Goal: Information Seeking & Learning: Compare options

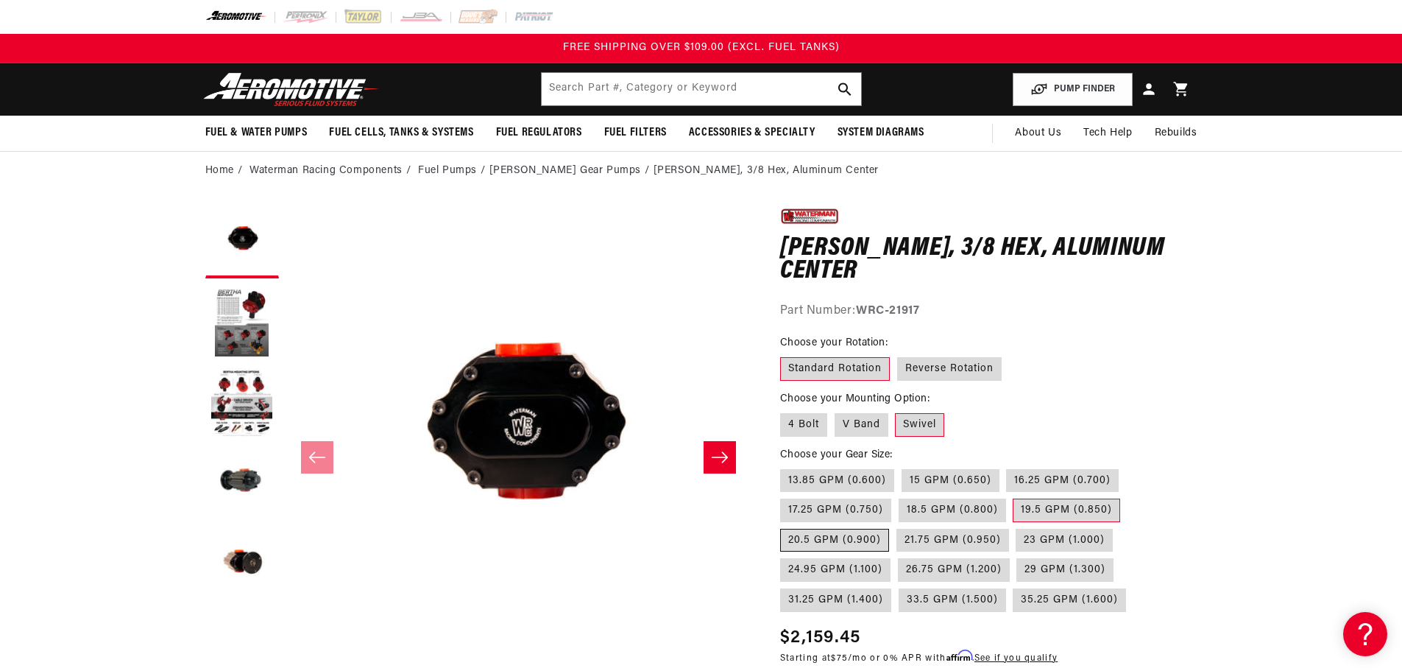
click at [825, 534] on label "20.5 GPM (0.900)" at bounding box center [834, 541] width 109 height 24
click at [1128, 496] on input "20.5 GPM (0.900)" at bounding box center [1128, 495] width 1 height 1
radio input "true"
click at [1053, 511] on label "19.5 GPM (0.850)" at bounding box center [1066, 510] width 107 height 24
click at [1014, 496] on input "19.5 GPM (0.850)" at bounding box center [1014, 495] width 1 height 1
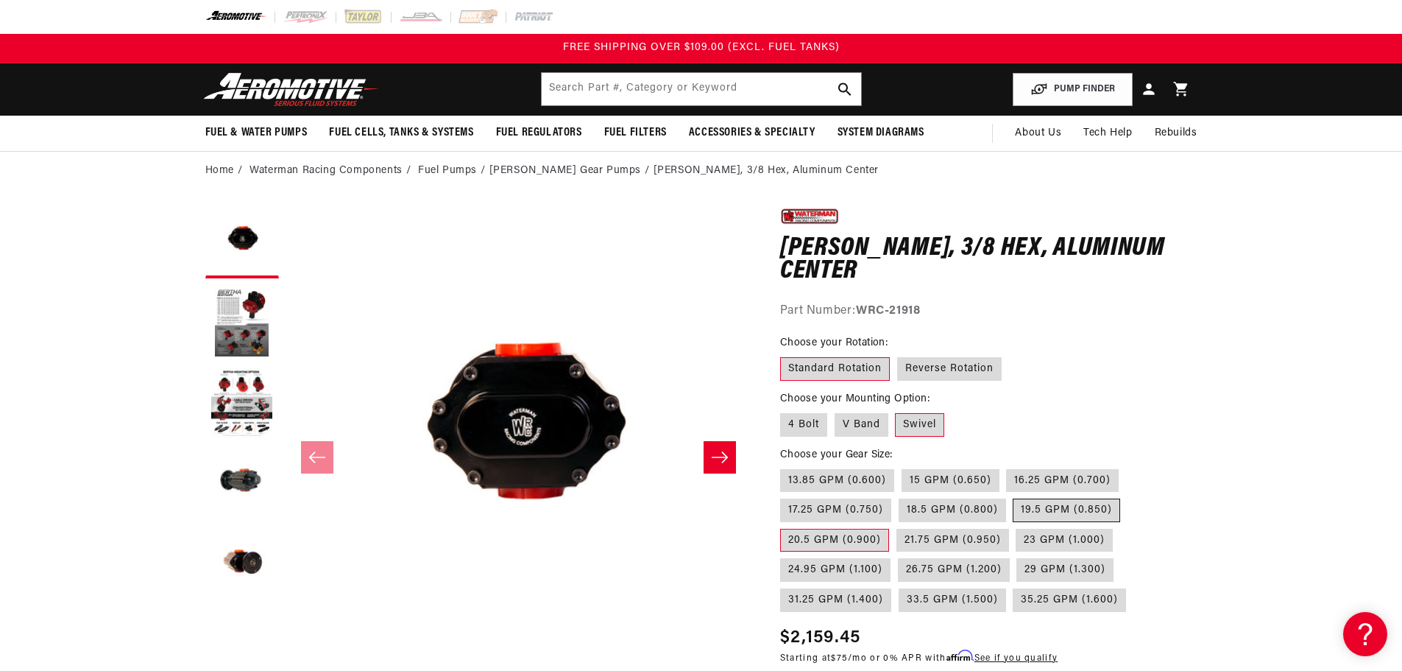
radio input "true"
click at [255, 386] on button "Load image 3 in gallery view" at bounding box center [242, 404] width 74 height 74
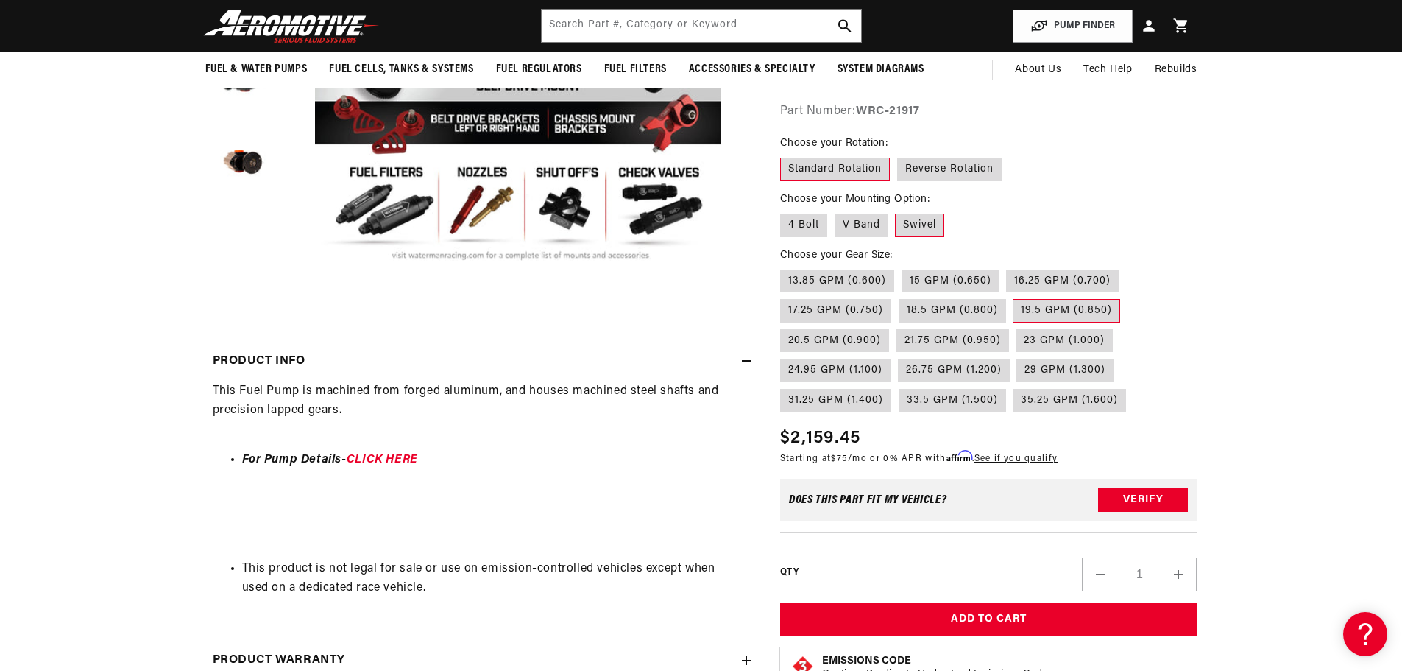
scroll to position [368, 0]
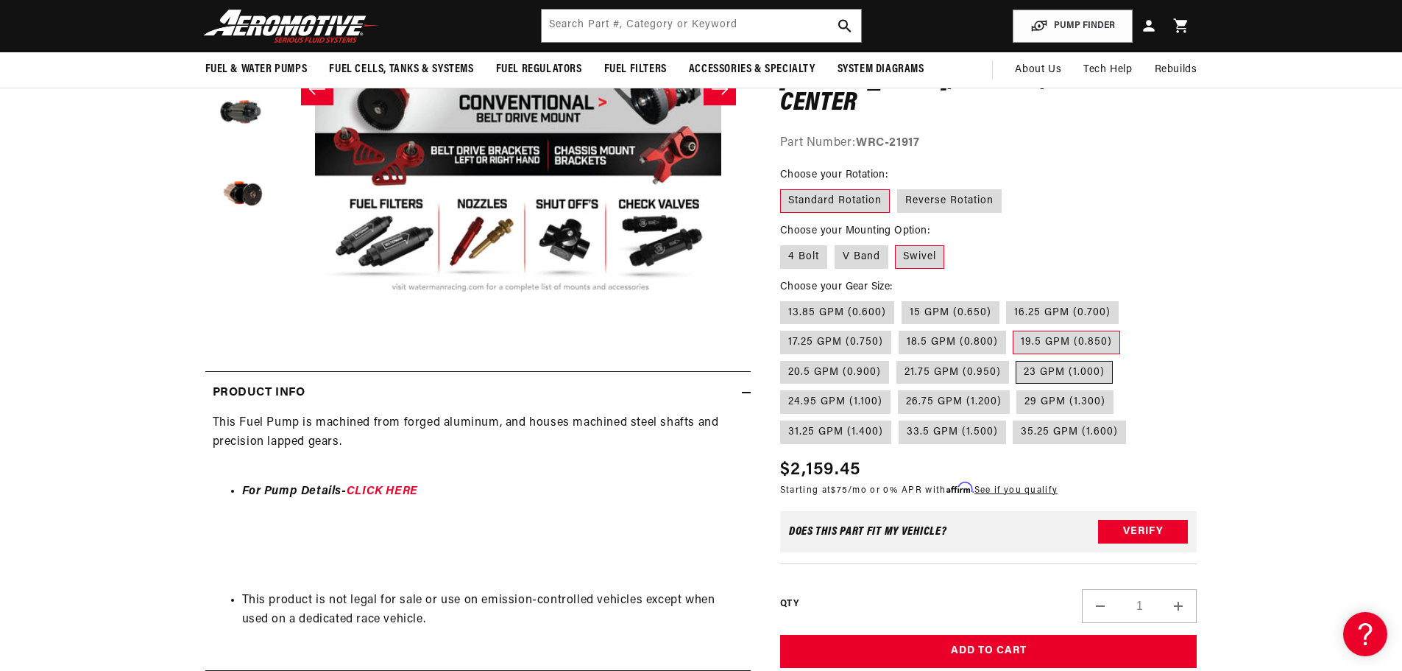
click at [1034, 367] on label "23 GPM (1.000)" at bounding box center [1064, 373] width 97 height 24
click at [1017, 359] on input "23 GPM (1.000)" at bounding box center [1017, 358] width 1 height 1
radio input "true"
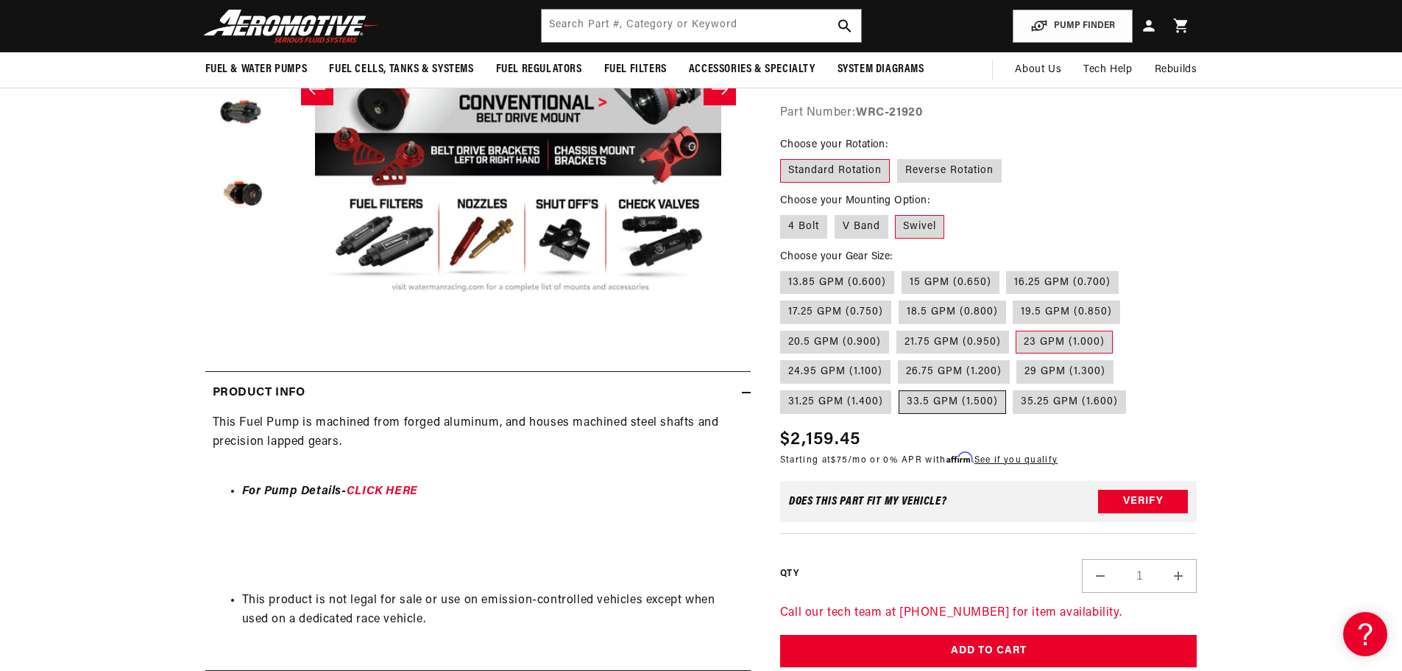
click at [972, 400] on label "33.5 GPM (1.500)" at bounding box center [952, 402] width 107 height 24
click at [900, 388] on input "33.5 GPM (1.500)" at bounding box center [899, 387] width 1 height 1
radio input "true"
click at [850, 403] on label "31.25 GPM (1.400)" at bounding box center [835, 402] width 111 height 24
click at [1121, 359] on input "31.25 GPM (1.400)" at bounding box center [1121, 358] width 1 height 1
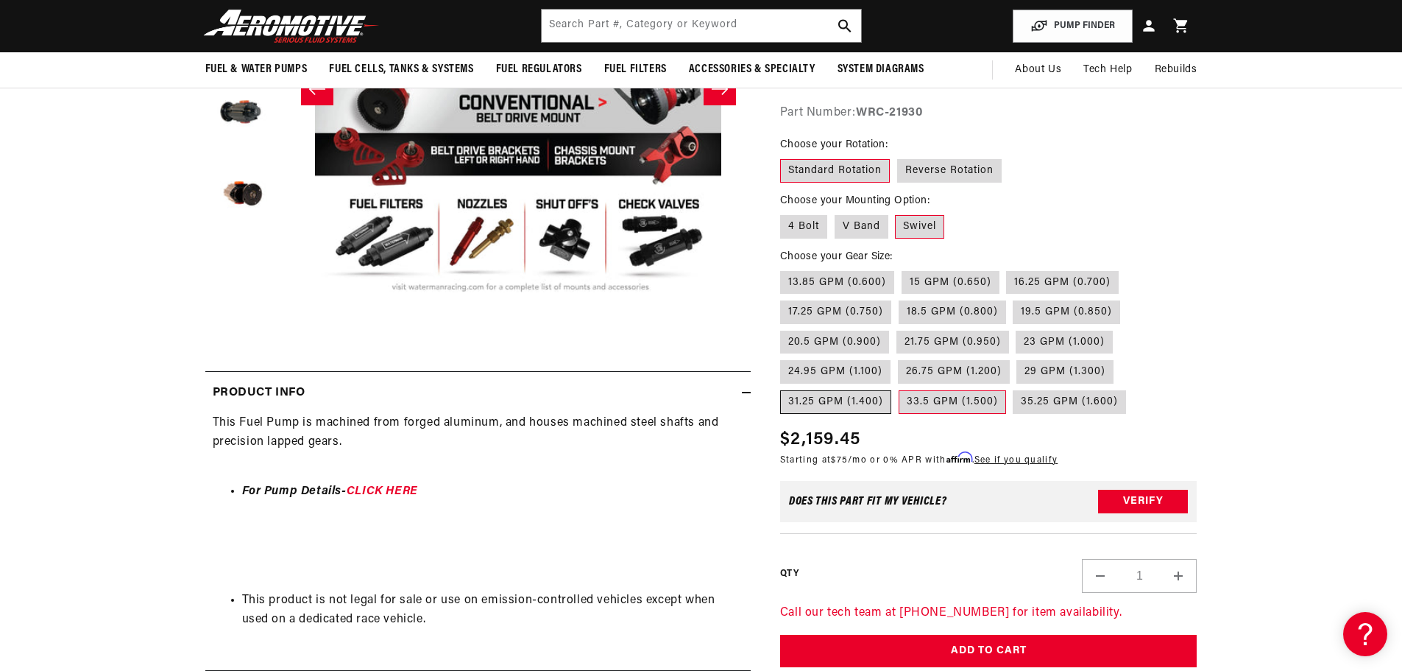
radio input "true"
click at [818, 280] on label "13.85 GPM (0.600)" at bounding box center [837, 283] width 114 height 24
click at [785, 269] on input "13.85 GPM (0.600)" at bounding box center [784, 268] width 1 height 1
radio input "true"
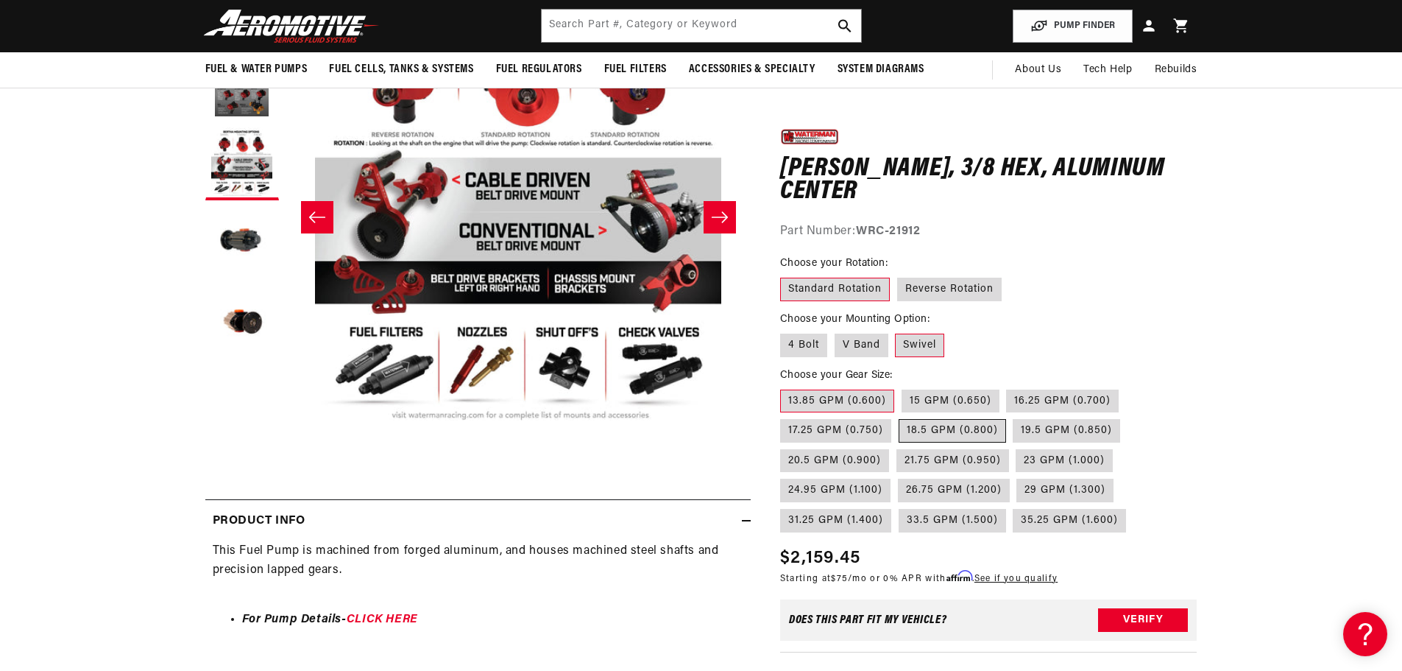
scroll to position [221, 0]
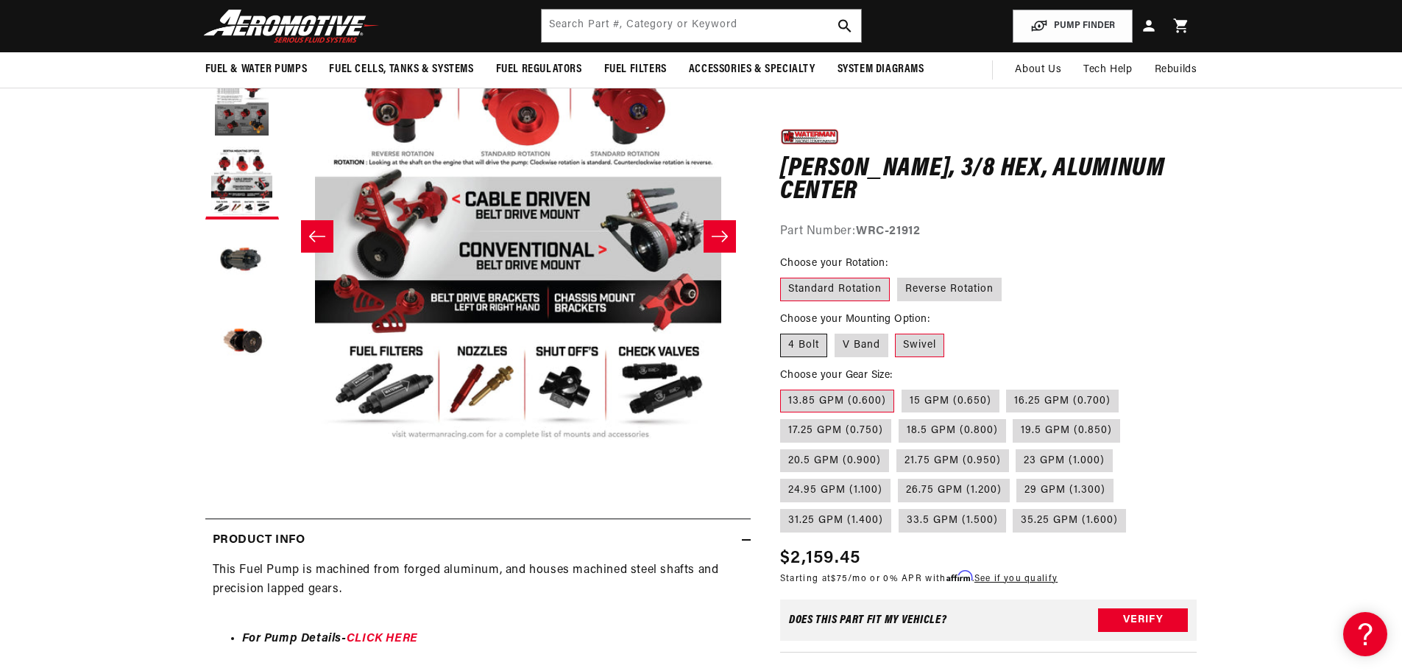
click at [802, 343] on label "4 Bolt" at bounding box center [803, 345] width 47 height 24
click at [785, 331] on input "4 Bolt" at bounding box center [784, 331] width 1 height 1
radio input "true"
click at [873, 345] on label "V Band" at bounding box center [862, 345] width 54 height 24
click at [836, 331] on input "V Band" at bounding box center [835, 331] width 1 height 1
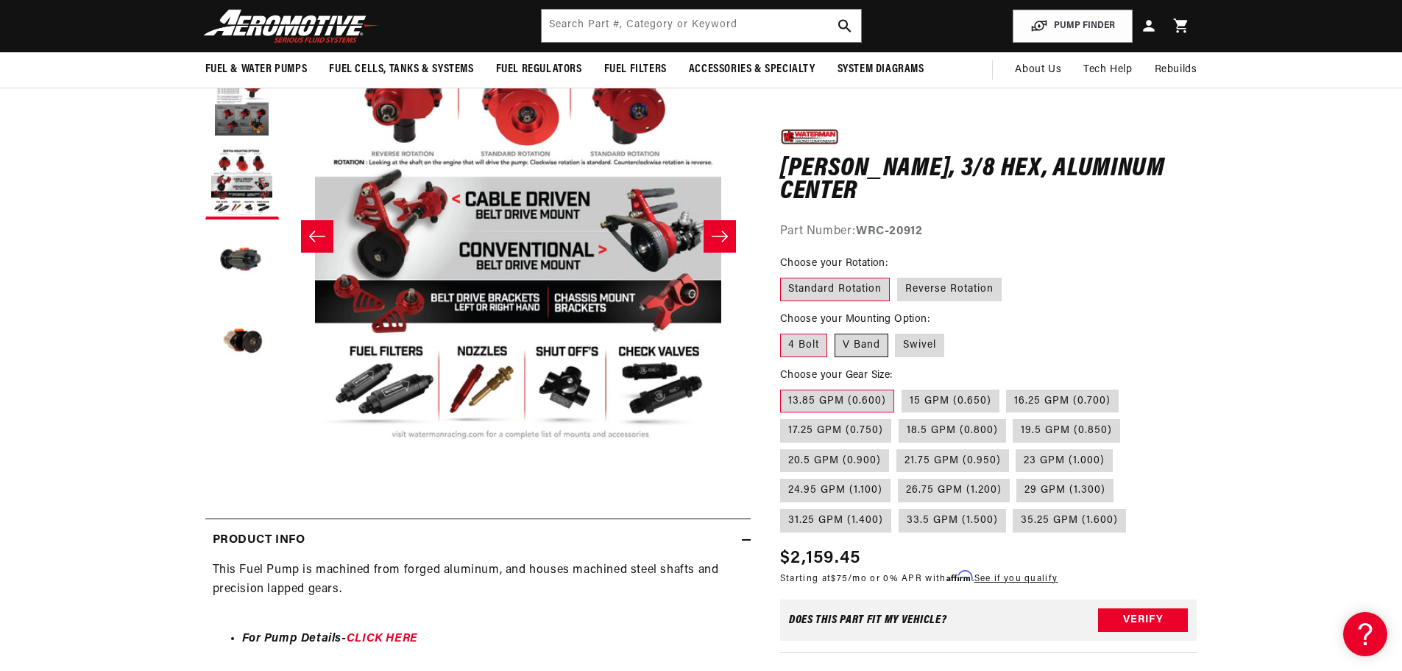
radio input "true"
click at [917, 345] on label "Swivel" at bounding box center [919, 345] width 49 height 24
click at [897, 331] on input "Swivel" at bounding box center [896, 331] width 1 height 1
radio input "true"
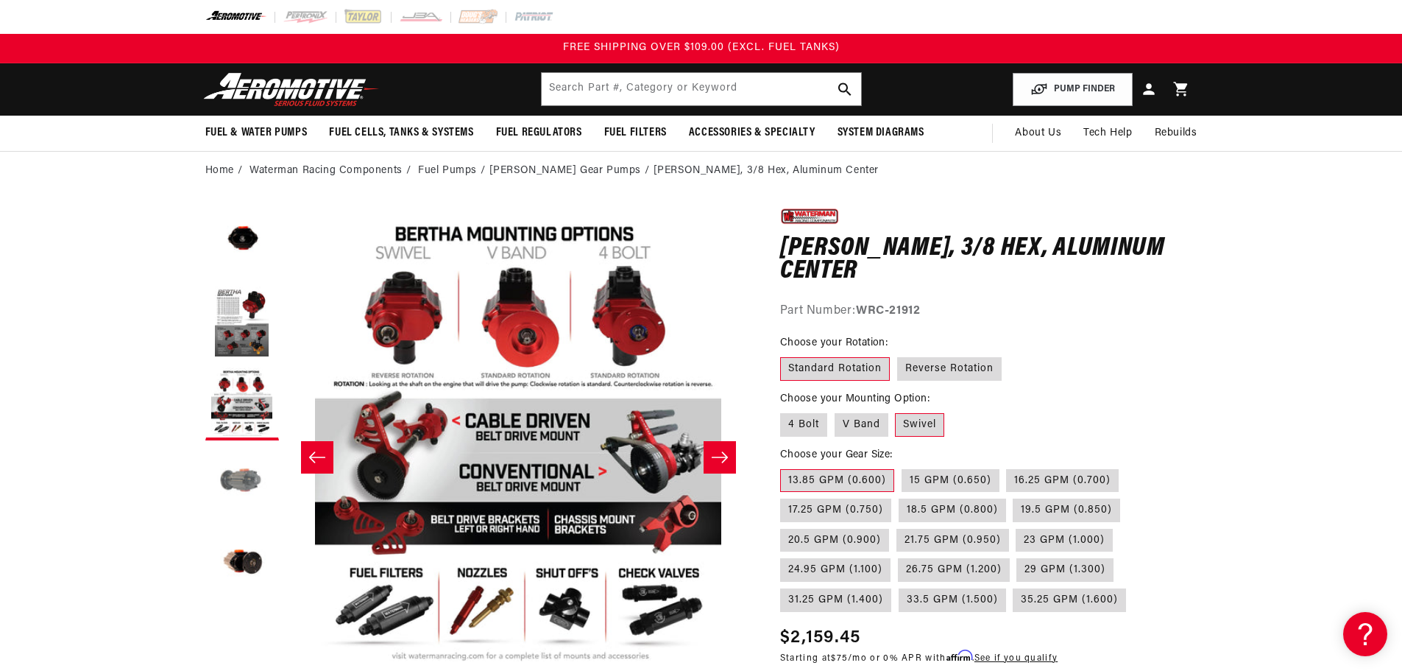
click at [230, 470] on button "Load image 4 in gallery view" at bounding box center [242, 485] width 74 height 74
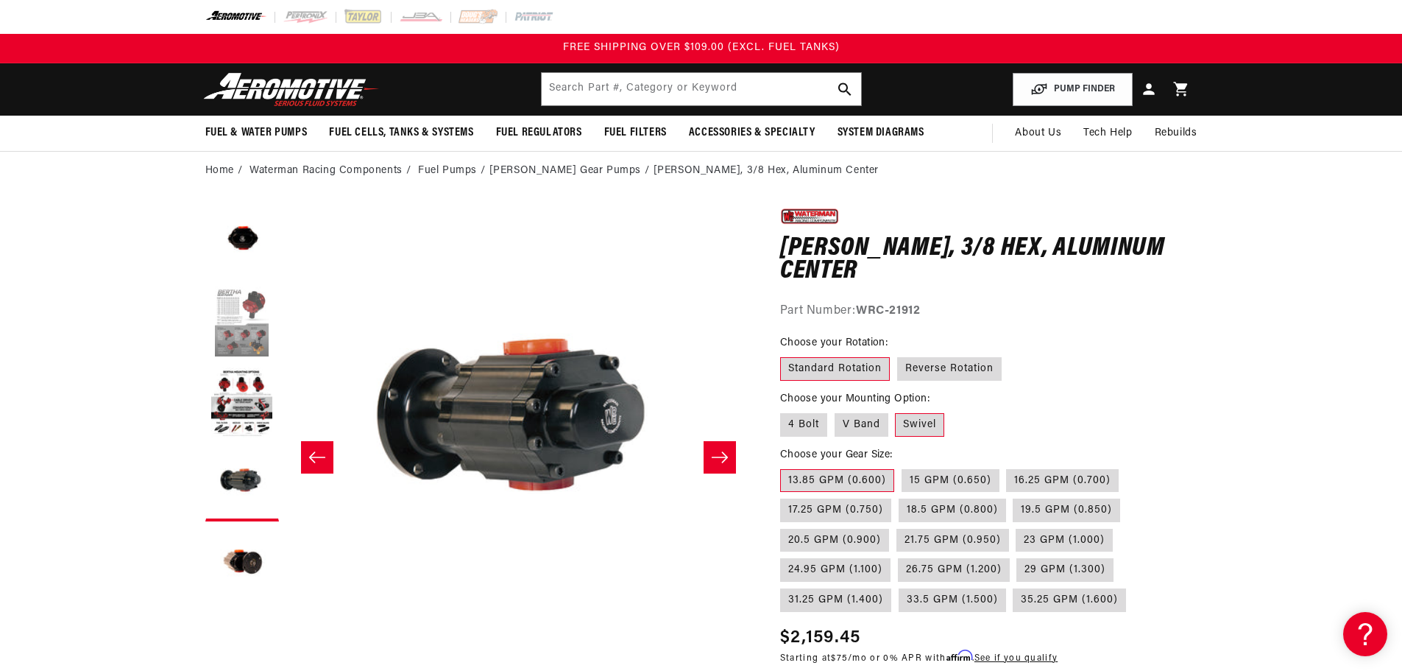
click at [251, 325] on button "Load image 2 in gallery view" at bounding box center [242, 323] width 74 height 74
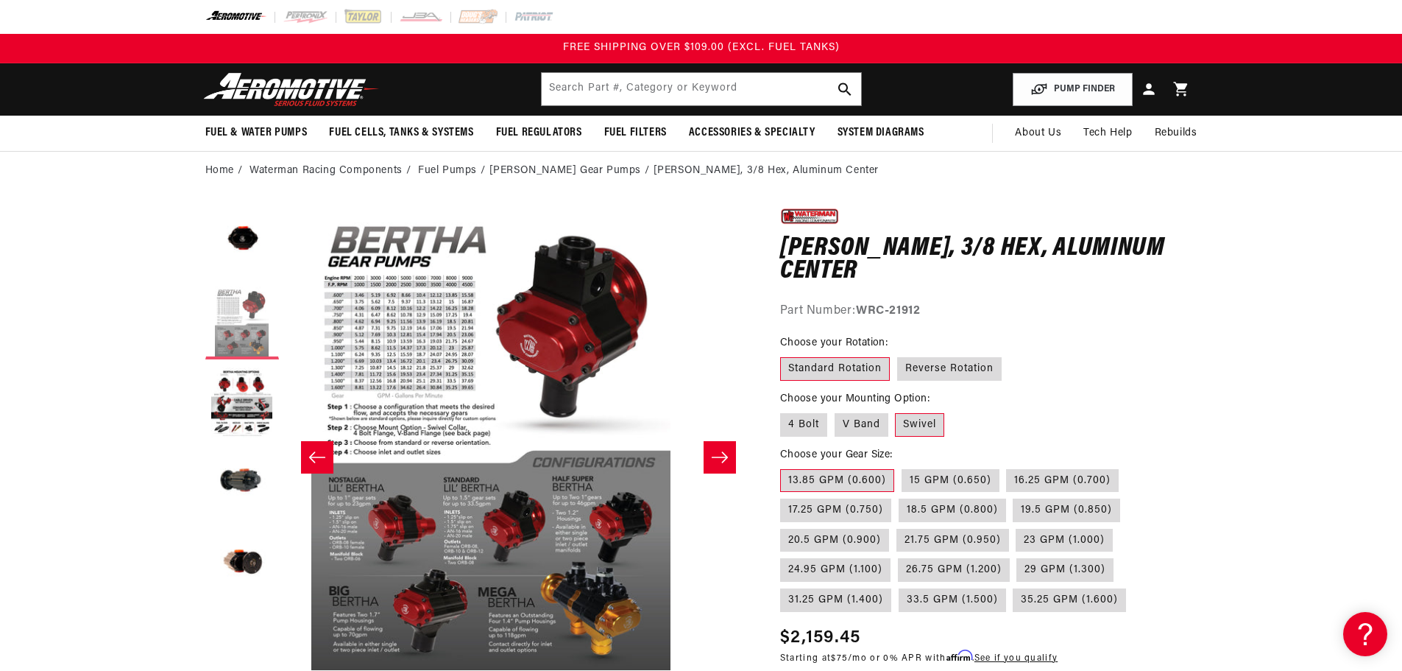
scroll to position [0, 465]
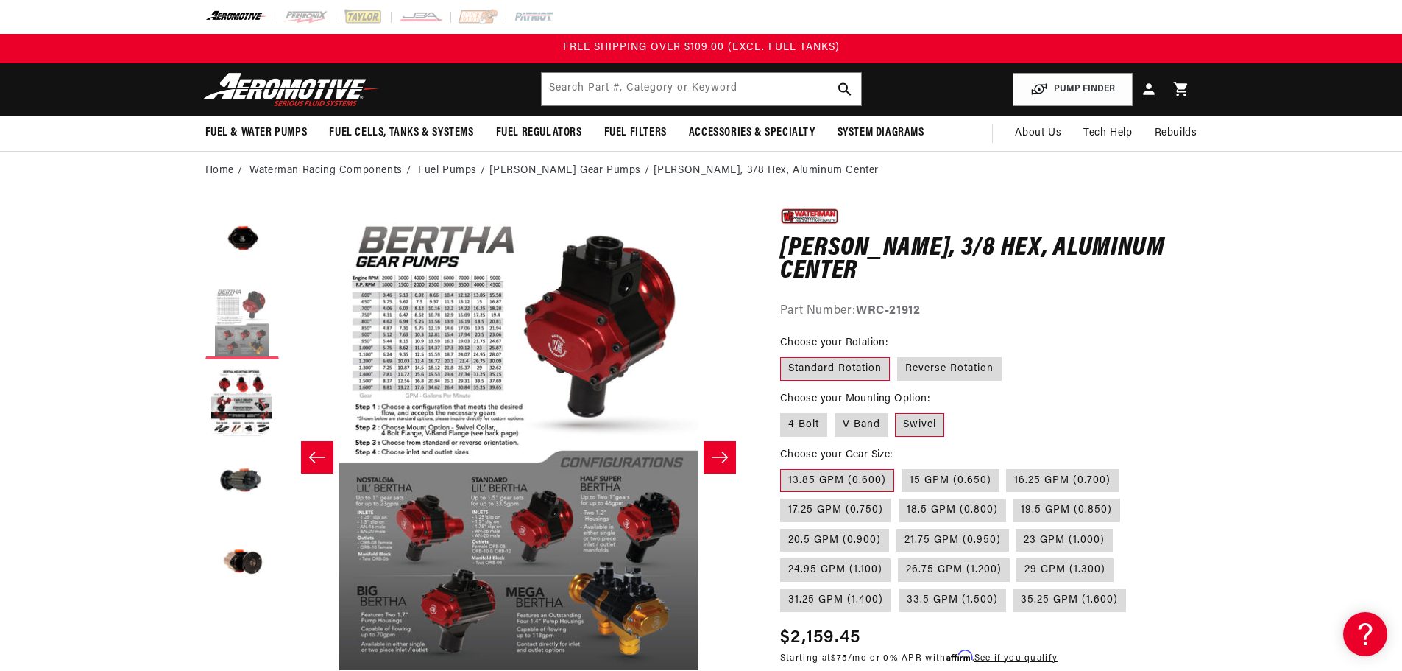
click at [251, 325] on button "Load image 2 in gallery view" at bounding box center [242, 323] width 74 height 74
click at [247, 392] on button "Load image 3 in gallery view" at bounding box center [242, 404] width 74 height 74
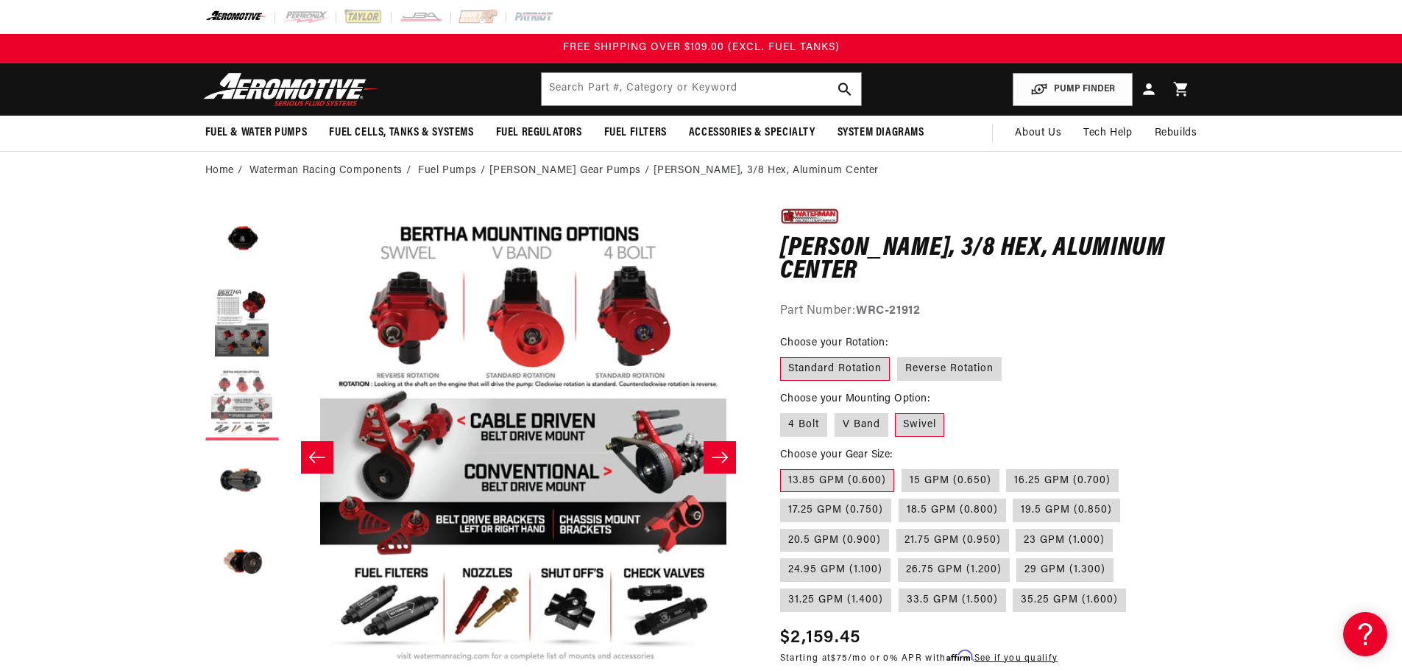
scroll to position [0, 930]
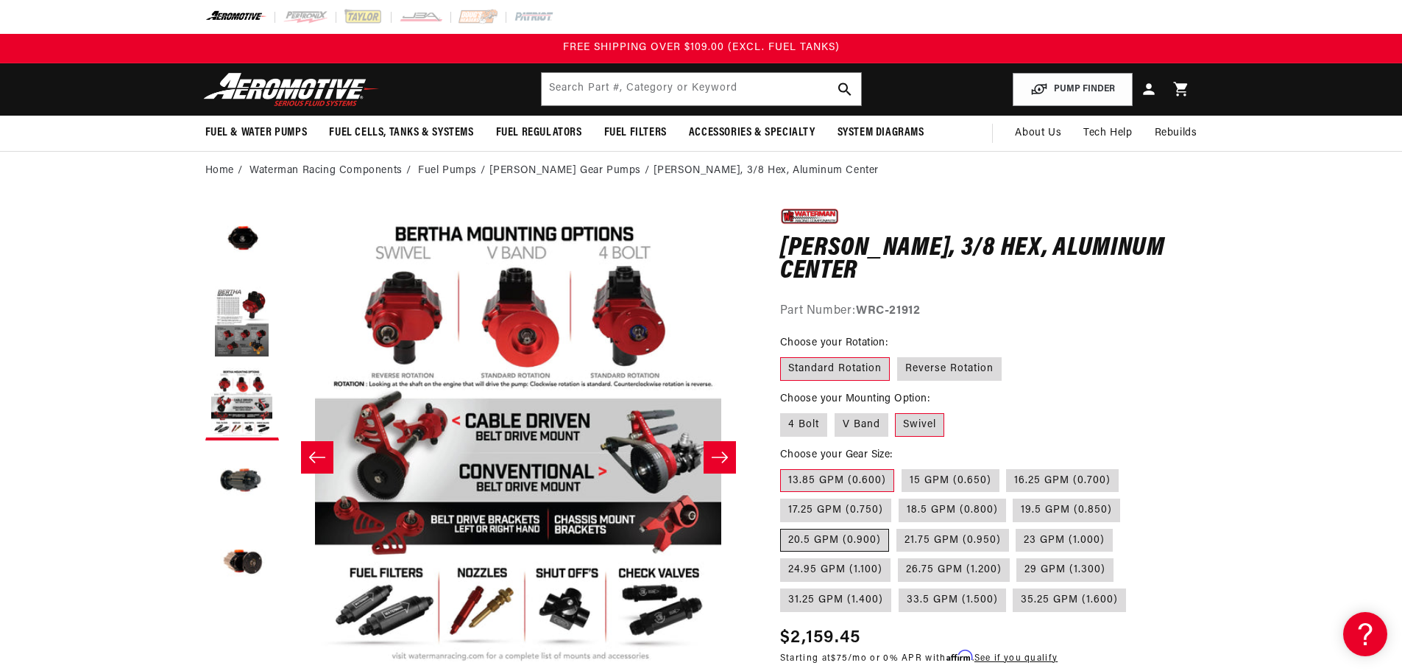
click at [833, 538] on label "20.5 GPM (0.900)" at bounding box center [834, 541] width 109 height 24
click at [1128, 496] on input "20.5 GPM (0.900)" at bounding box center [1128, 495] width 1 height 1
radio input "true"
click at [102, 275] on section "0.0 star rating Write a review Lil [PERSON_NAME] Pump, 3/8 Hex, Aluminum Center…" at bounding box center [701, 669] width 1402 height 959
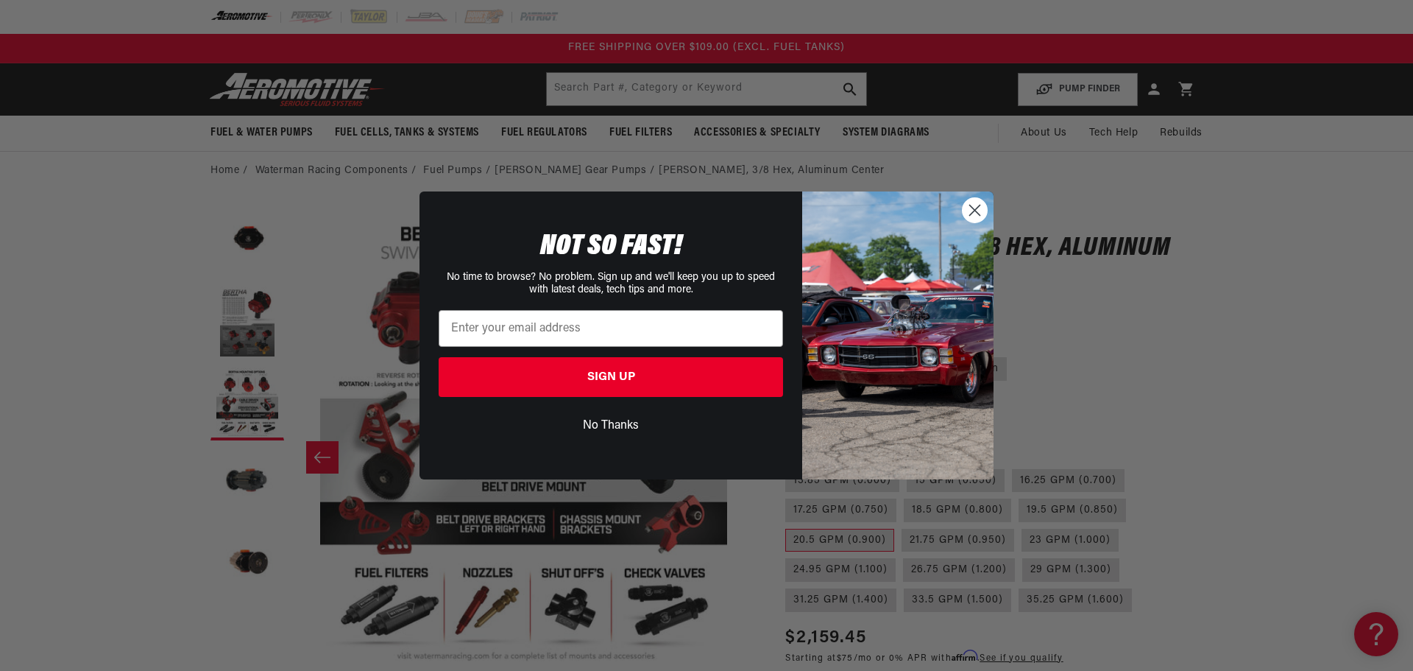
drag, startPoint x: 972, startPoint y: 206, endPoint x: 944, endPoint y: 202, distance: 28.2
click at [972, 206] on circle "Close dialog" at bounding box center [975, 210] width 24 height 24
